Goal: Book appointment/travel/reservation

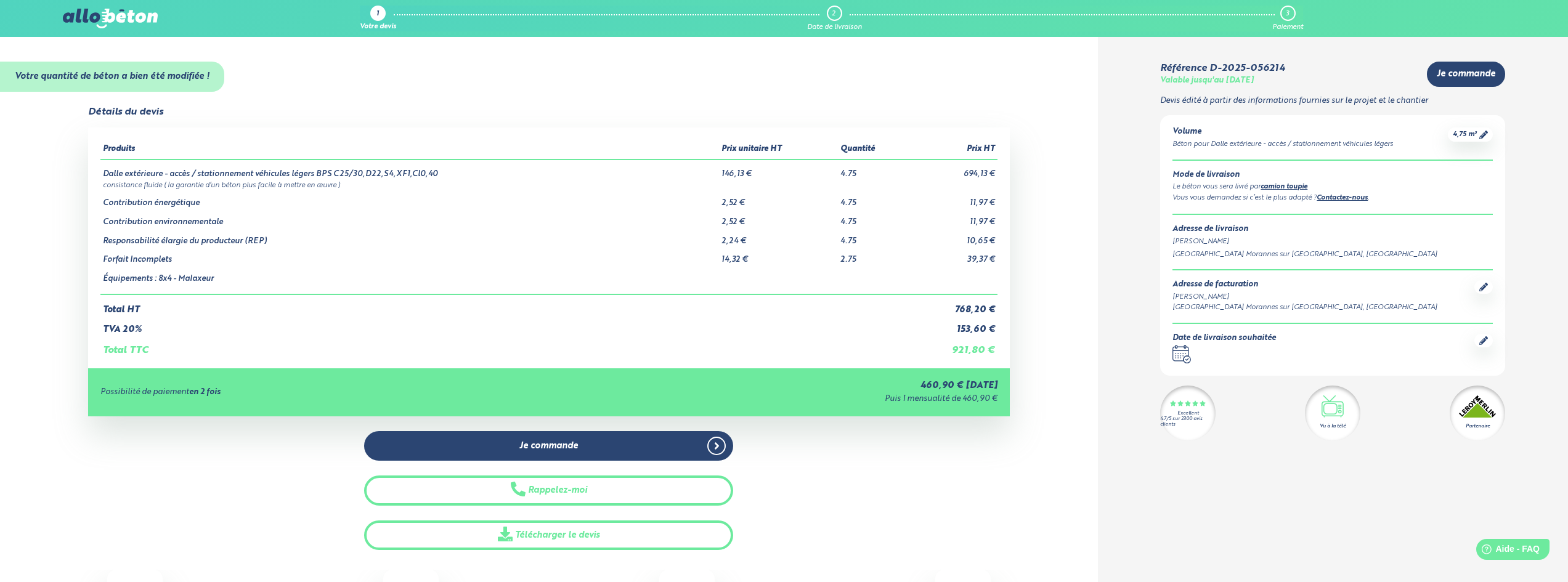
click at [1180, 359] on icon ".calendar-icon { fill: none; stroke: #2b4572; stroke-linecap: round; stroke-lin…" at bounding box center [1181, 353] width 18 height 18
click at [1479, 340] on div at bounding box center [1483, 340] width 18 height 14
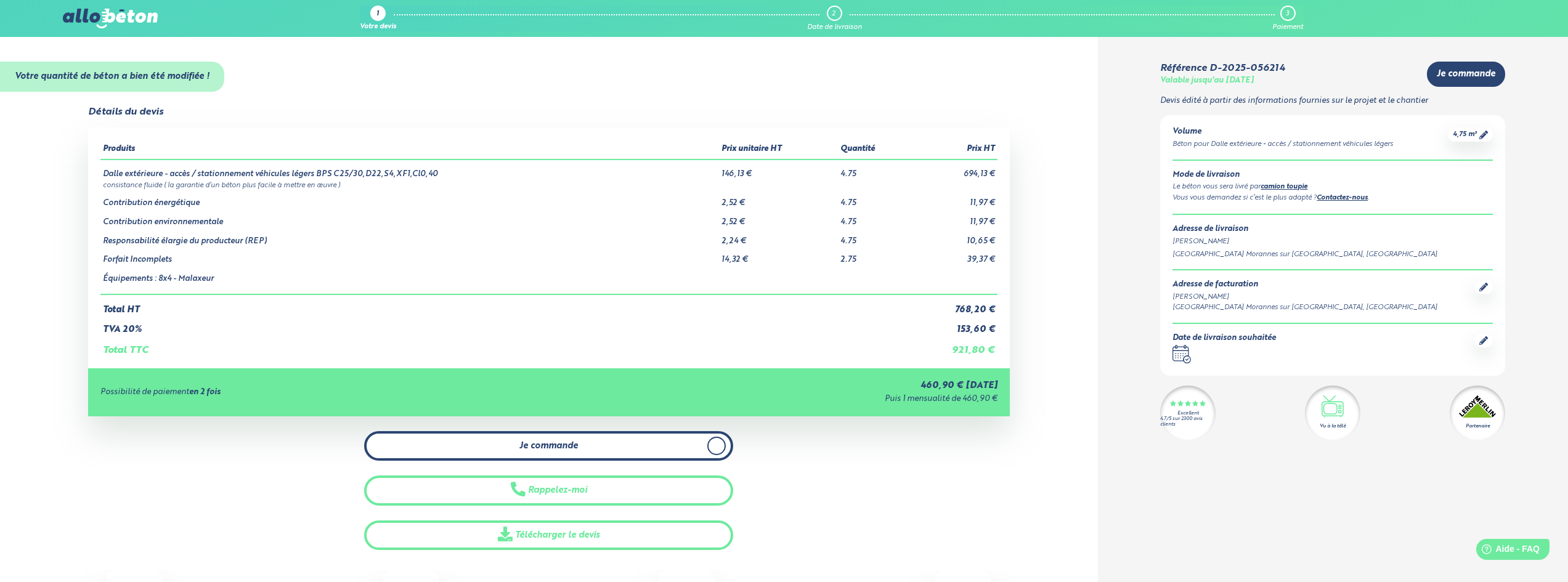
click at [529, 442] on span "Je commande" at bounding box center [548, 446] width 59 height 10
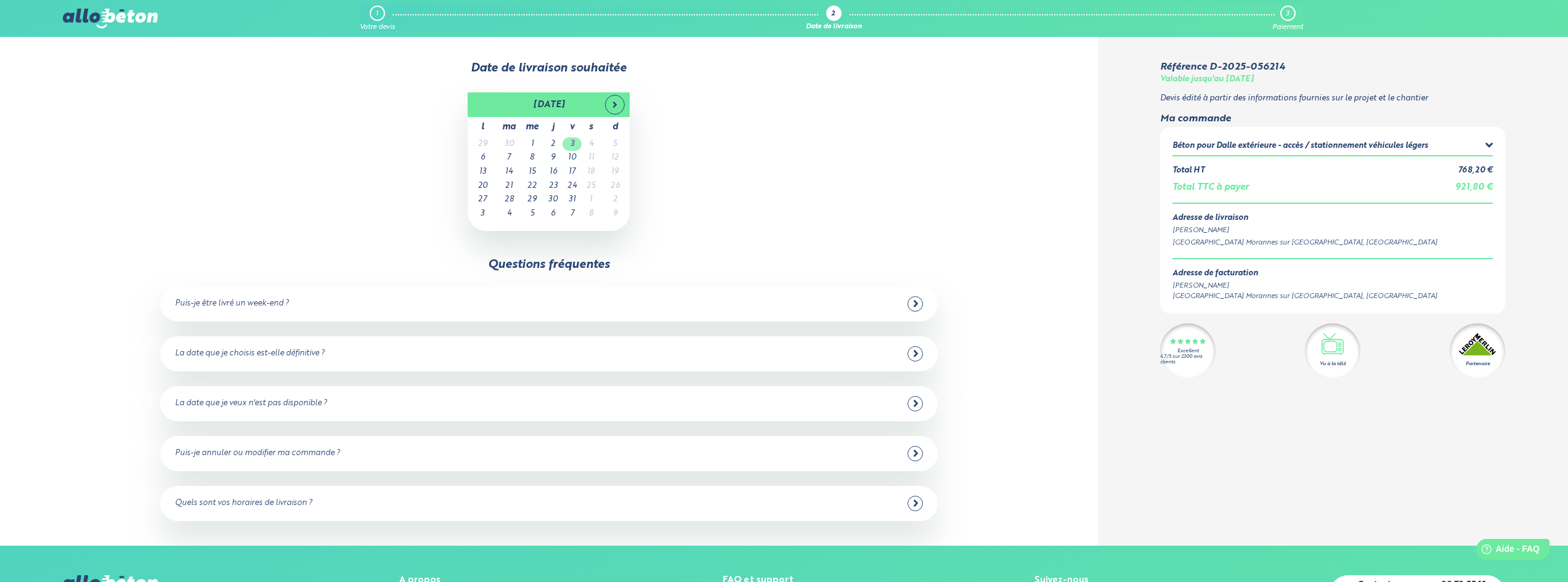
click at [570, 144] on td "3" at bounding box center [572, 144] width 19 height 14
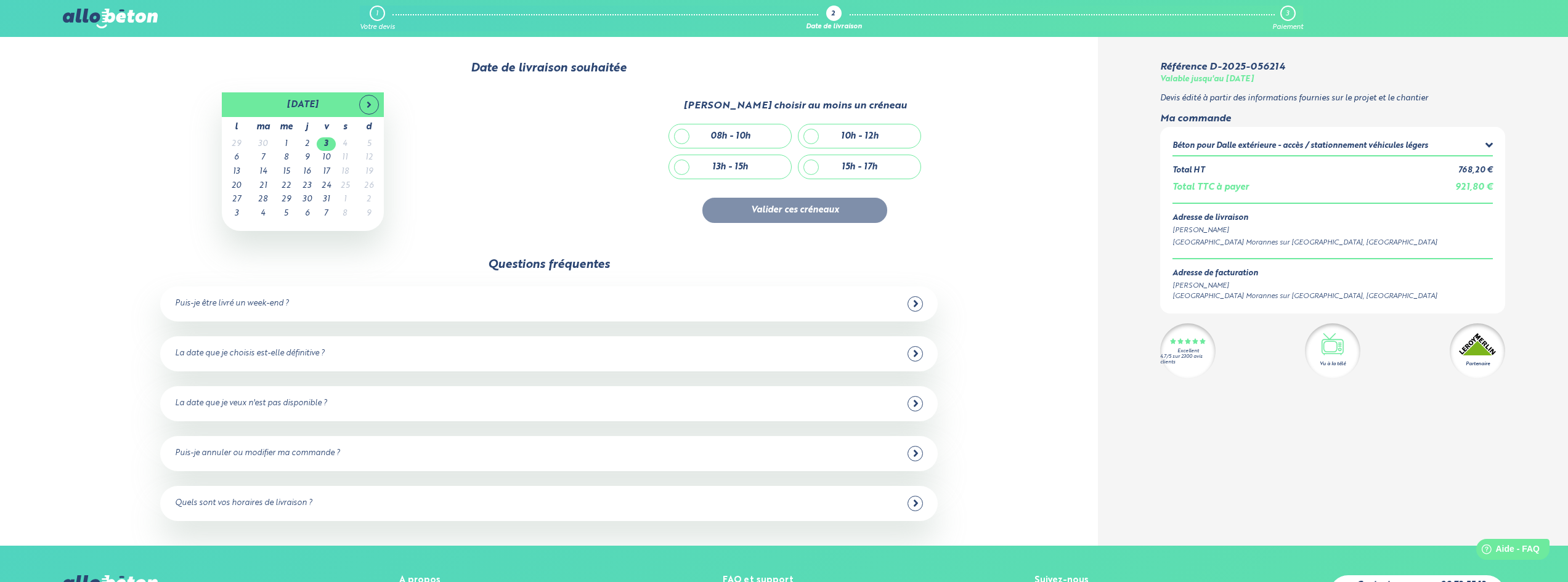
click at [680, 137] on div "08h - 10h" at bounding box center [730, 136] width 122 height 23
checkbox input "true"
